Goal: Obtain resource: Obtain resource

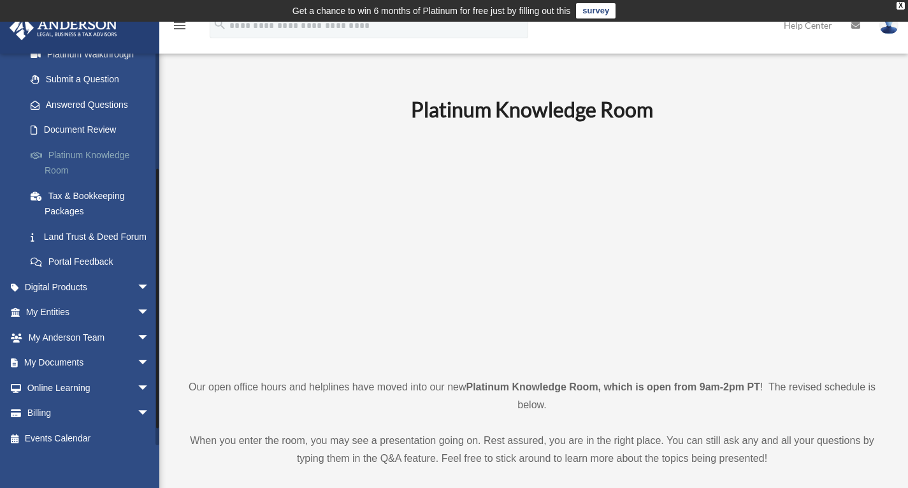
scroll to position [190, 0]
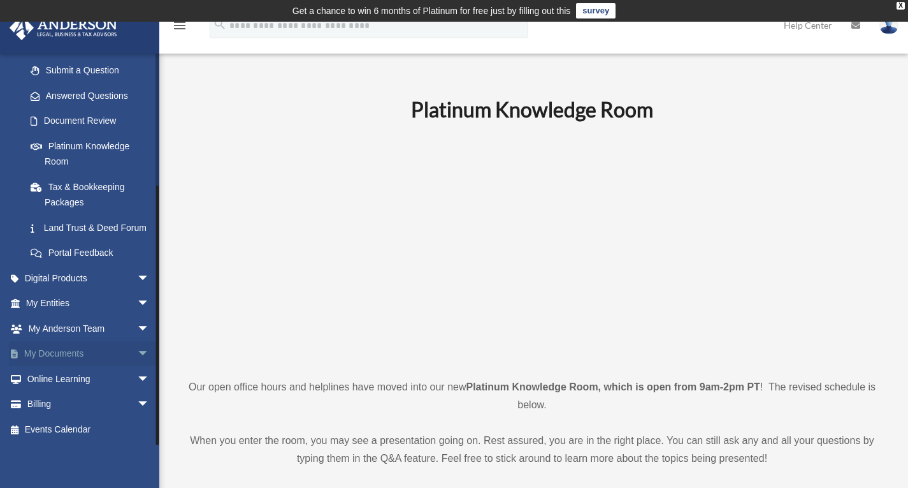
click at [39, 349] on link "My Documents arrow_drop_down" at bounding box center [89, 353] width 160 height 25
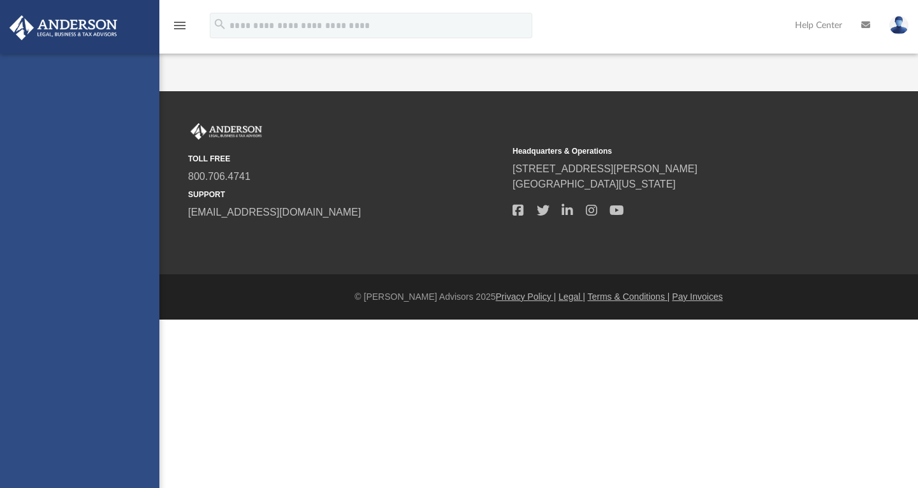
click at [131, 351] on div "[EMAIL_ADDRESS][DOMAIN_NAME] Sign Out [EMAIL_ADDRESS][DOMAIN_NAME] Home Online …" at bounding box center [79, 298] width 159 height 488
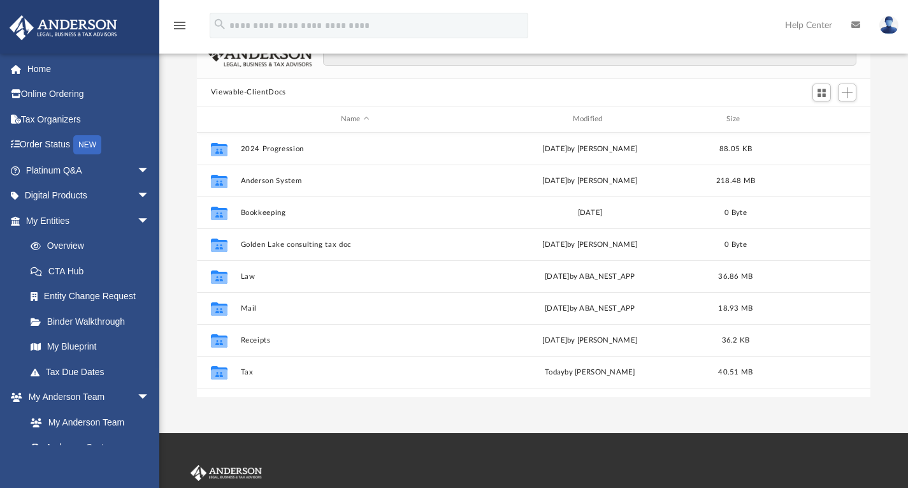
scroll to position [112, 0]
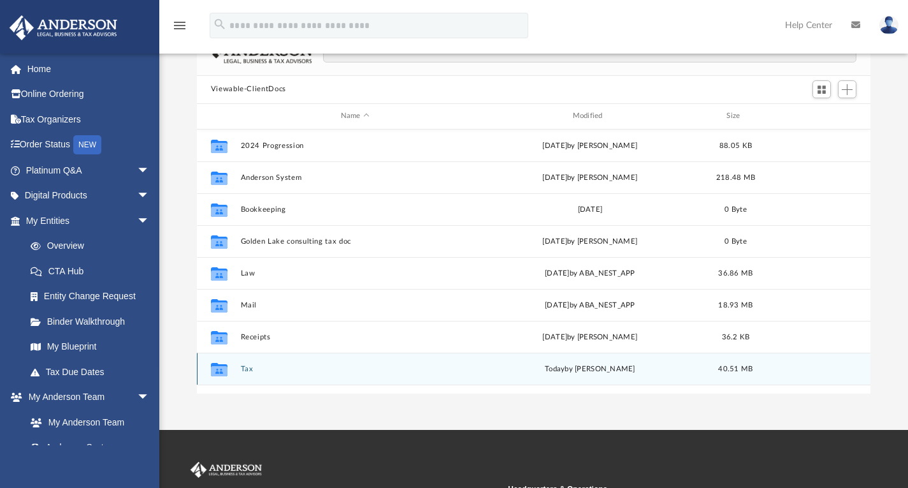
click at [222, 370] on icon "grid" at bounding box center [219, 368] width 17 height 13
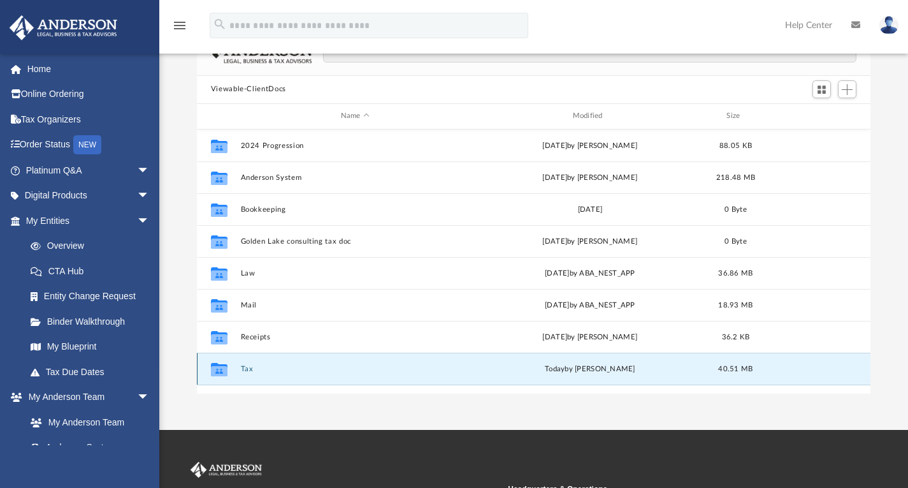
click at [222, 370] on icon "grid" at bounding box center [219, 368] width 17 height 13
click at [216, 365] on icon "grid" at bounding box center [219, 370] width 17 height 10
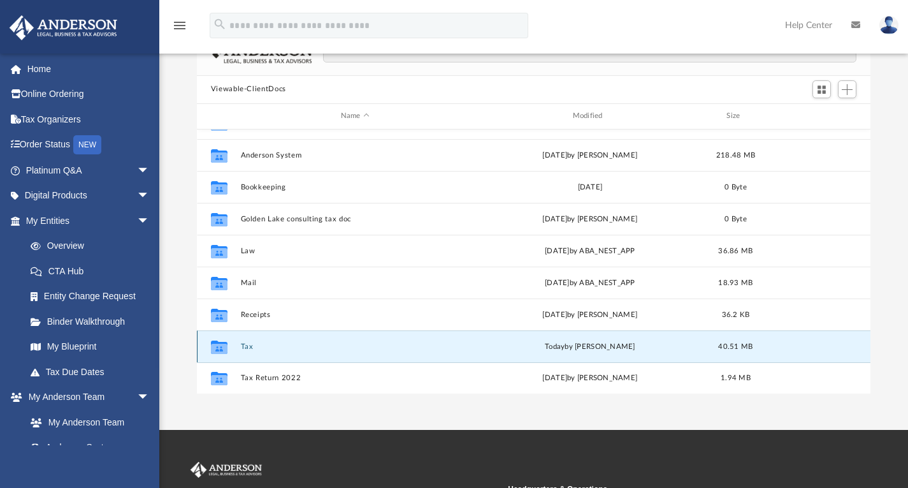
click at [249, 351] on div "Collaborated Folder Tax [DATE] by [PERSON_NAME] 40.51 MB" at bounding box center [534, 346] width 674 height 32
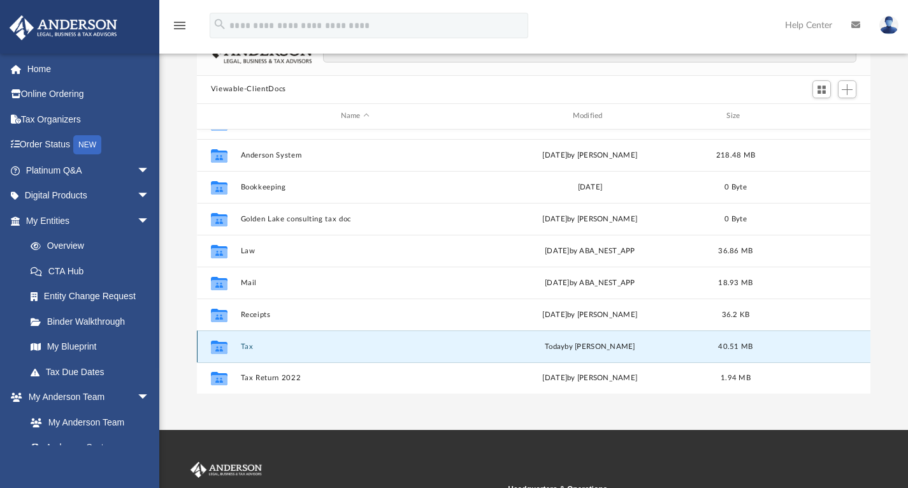
click at [734, 344] on span "40.51 MB" at bounding box center [735, 345] width 34 height 7
click at [588, 346] on div "[DATE] by [PERSON_NAME]" at bounding box center [590, 345] width 229 height 11
click at [214, 349] on icon "grid" at bounding box center [219, 348] width 17 height 10
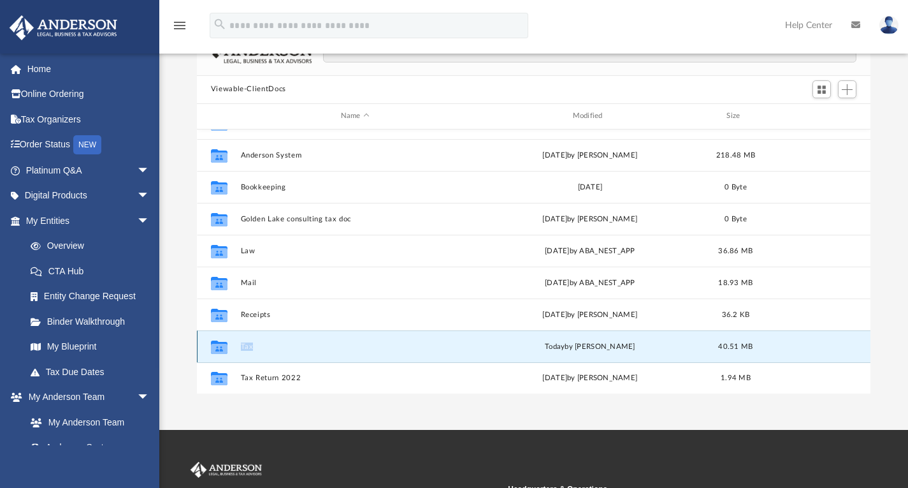
click at [214, 349] on icon "grid" at bounding box center [219, 348] width 17 height 10
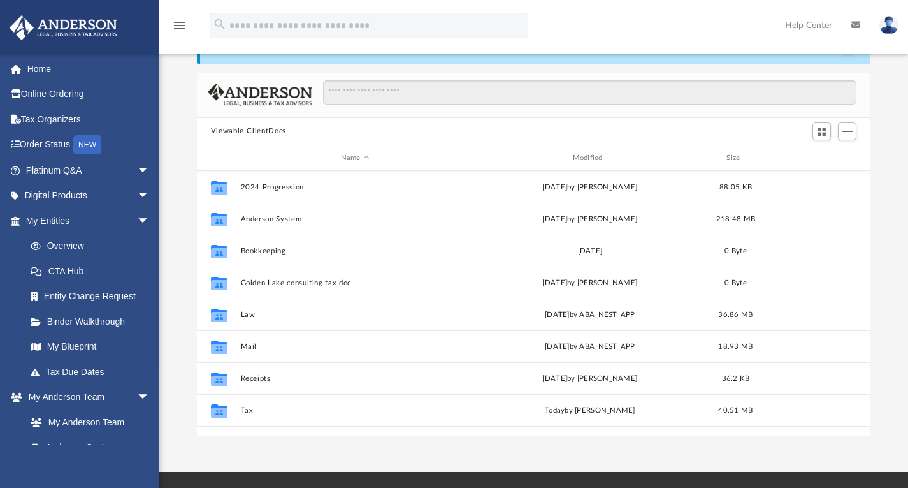
scroll to position [72, 0]
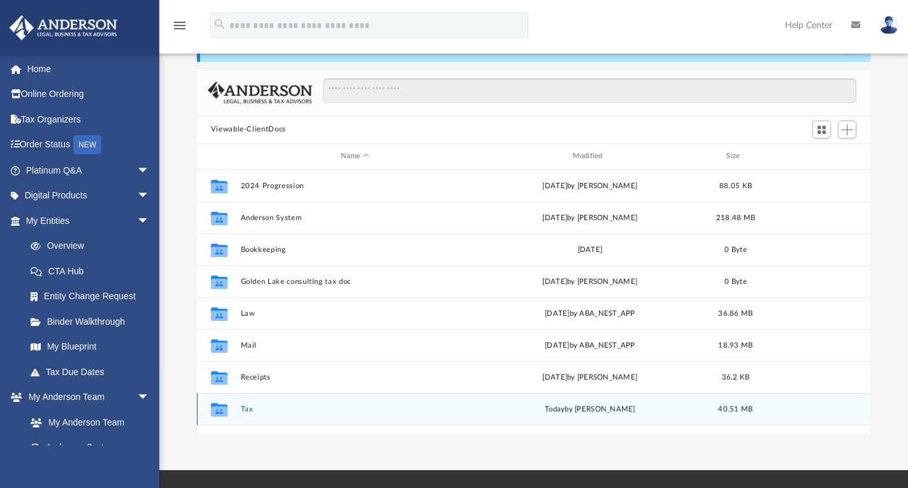
click at [594, 405] on div "today by Kim Yoder" at bounding box center [590, 408] width 229 height 11
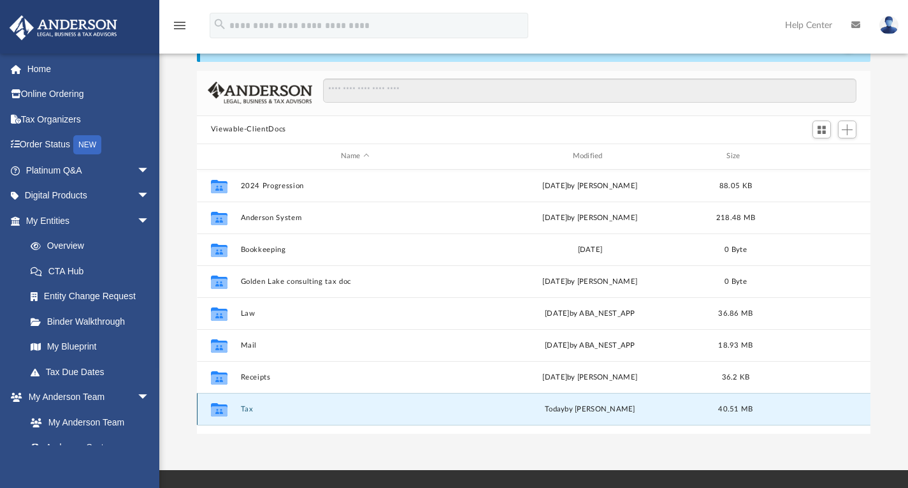
click at [738, 409] on span "40.51 MB" at bounding box center [735, 408] width 34 height 7
click at [222, 404] on icon "grid" at bounding box center [219, 408] width 17 height 13
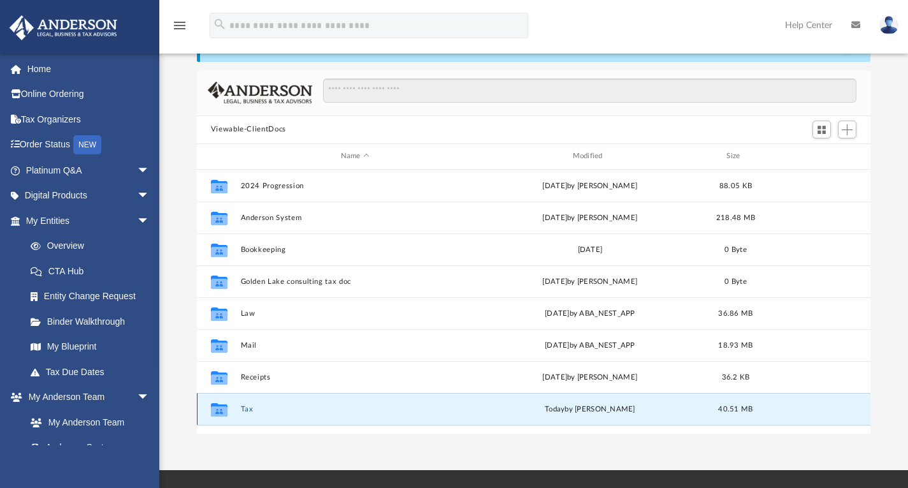
click at [222, 404] on icon "grid" at bounding box center [219, 408] width 17 height 13
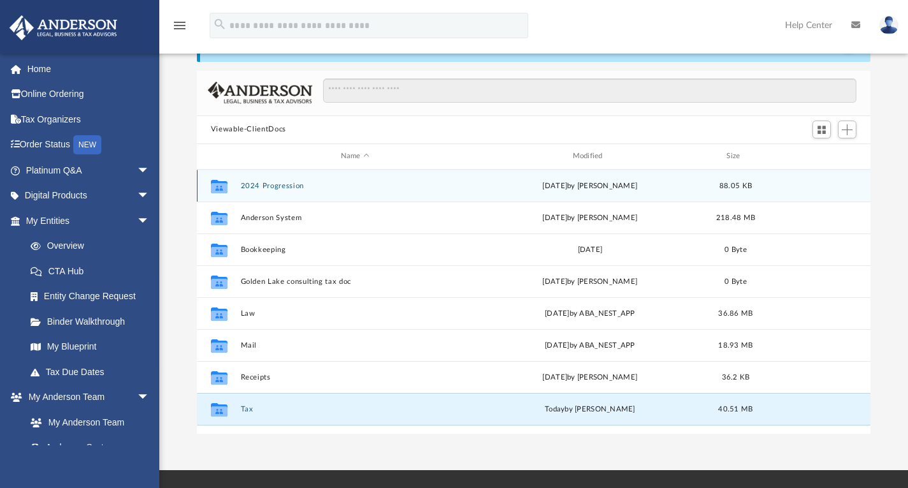
click at [236, 187] on div "Collaborated Folder 2024 Progression Fri Jun 14 2024 by Joy Ashon 88.05 KB" at bounding box center [534, 186] width 674 height 32
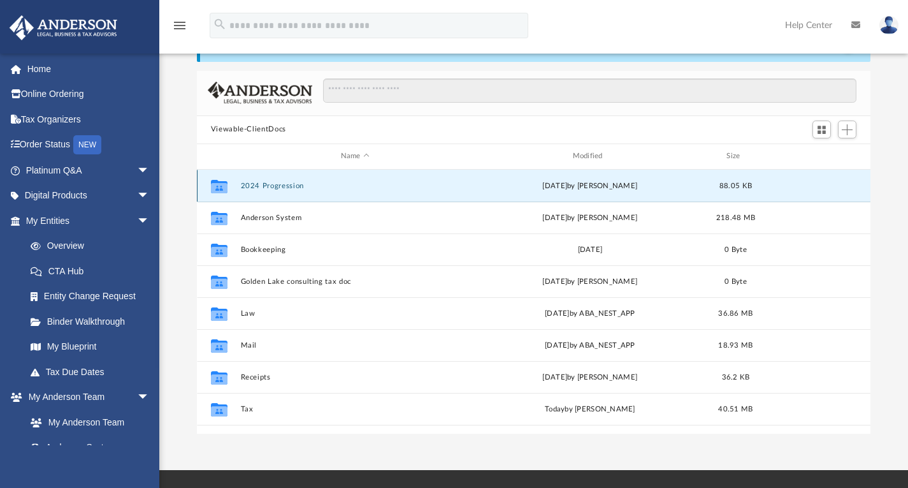
click at [236, 187] on div "Collaborated Folder 2024 Progression Fri Jun 14 2024 by Joy Ashon 88.05 KB" at bounding box center [534, 186] width 674 height 32
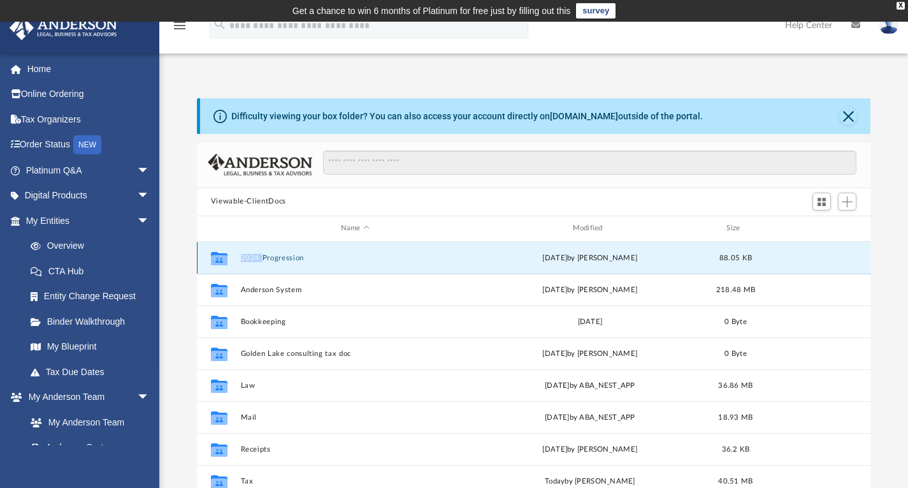
scroll to position [1, 0]
